Goal: Navigation & Orientation: Go to known website

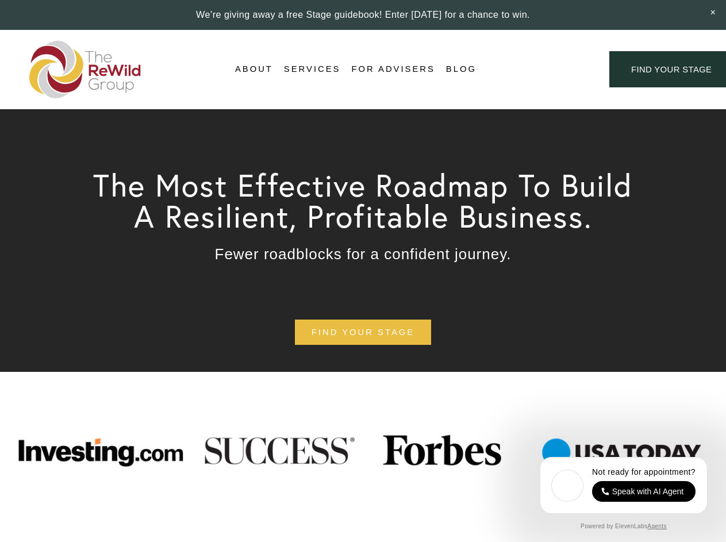
click at [542, 70] on div "Login Account" at bounding box center [542, 69] width 89 height 16
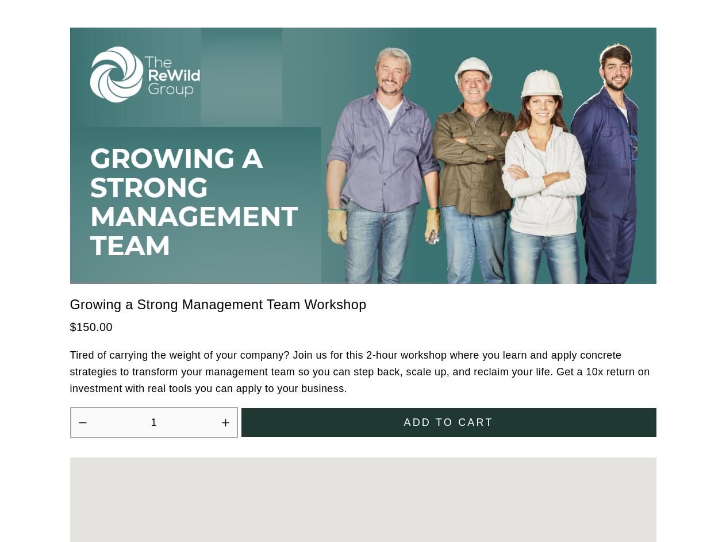
scroll to position [3179, 0]
